Goal: Task Accomplishment & Management: Complete application form

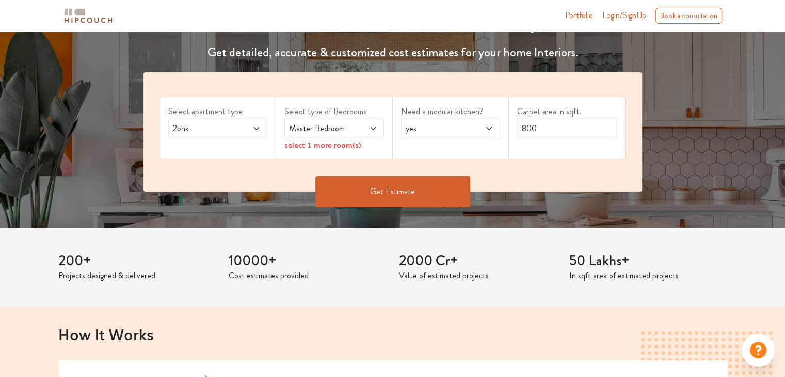
scroll to position [155, 0]
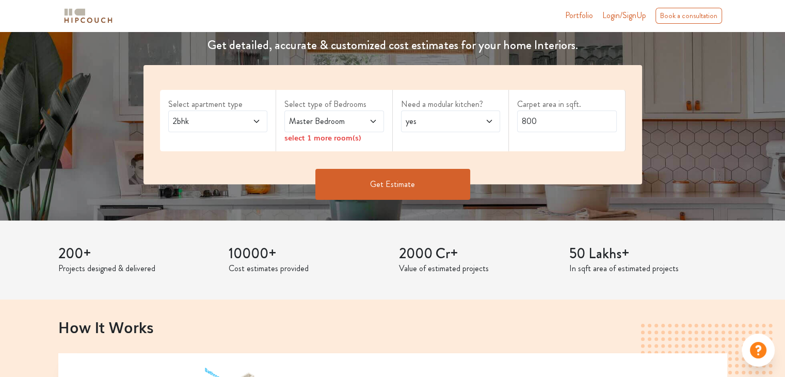
click at [390, 190] on button "Get Estimate" at bounding box center [392, 184] width 155 height 31
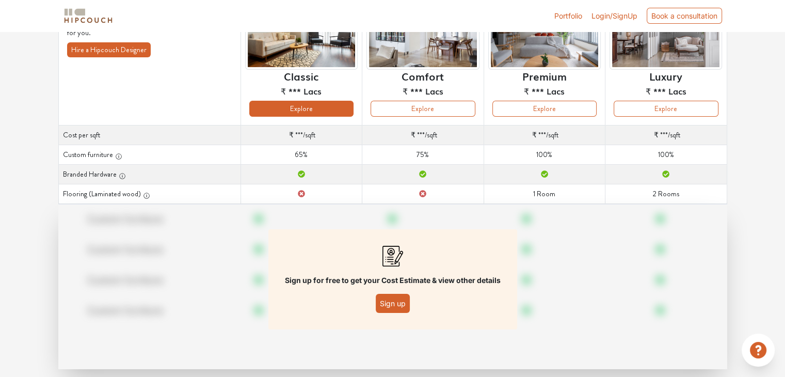
scroll to position [131, 0]
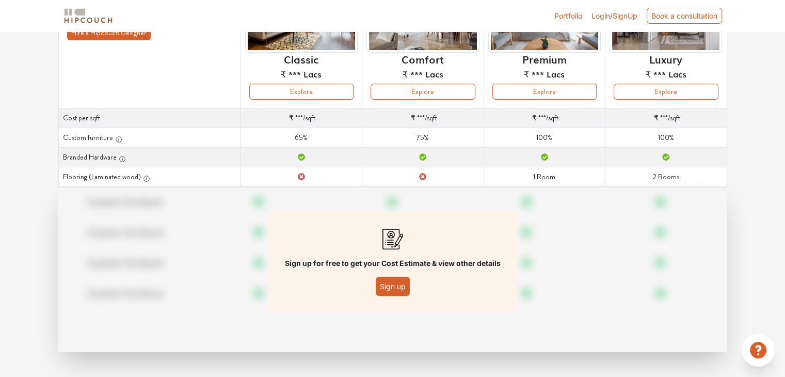
click at [392, 287] on button "Sign up" at bounding box center [393, 286] width 34 height 19
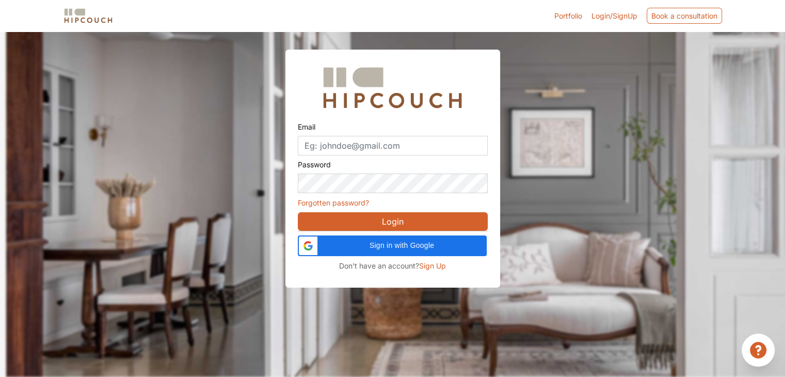
scroll to position [31, 0]
